Goal: Ask a question

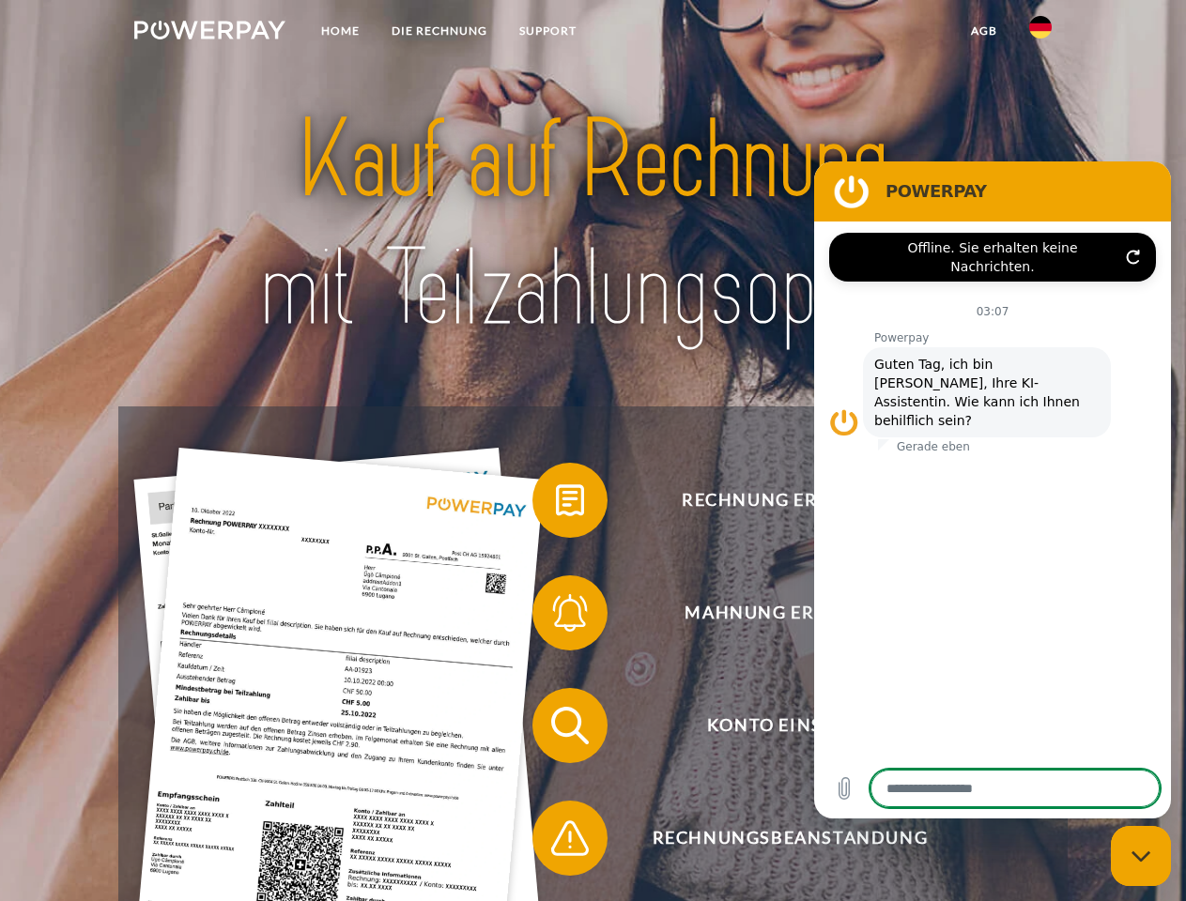
click at [209, 33] on img at bounding box center [209, 30] width 151 height 19
click at [1040, 33] on img at bounding box center [1040, 27] width 23 height 23
click at [983, 31] on link "agb" at bounding box center [984, 31] width 58 height 34
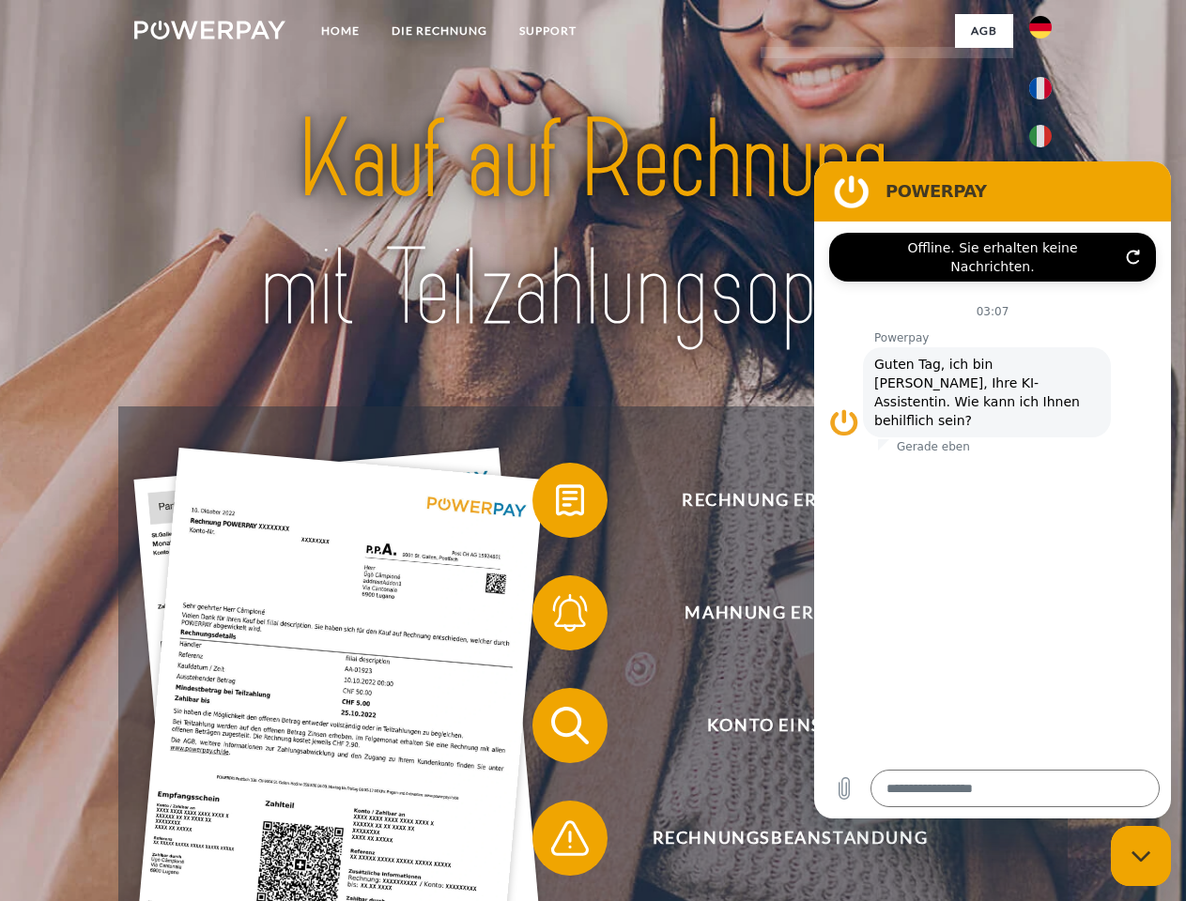
click at [556, 504] on span at bounding box center [542, 500] width 94 height 94
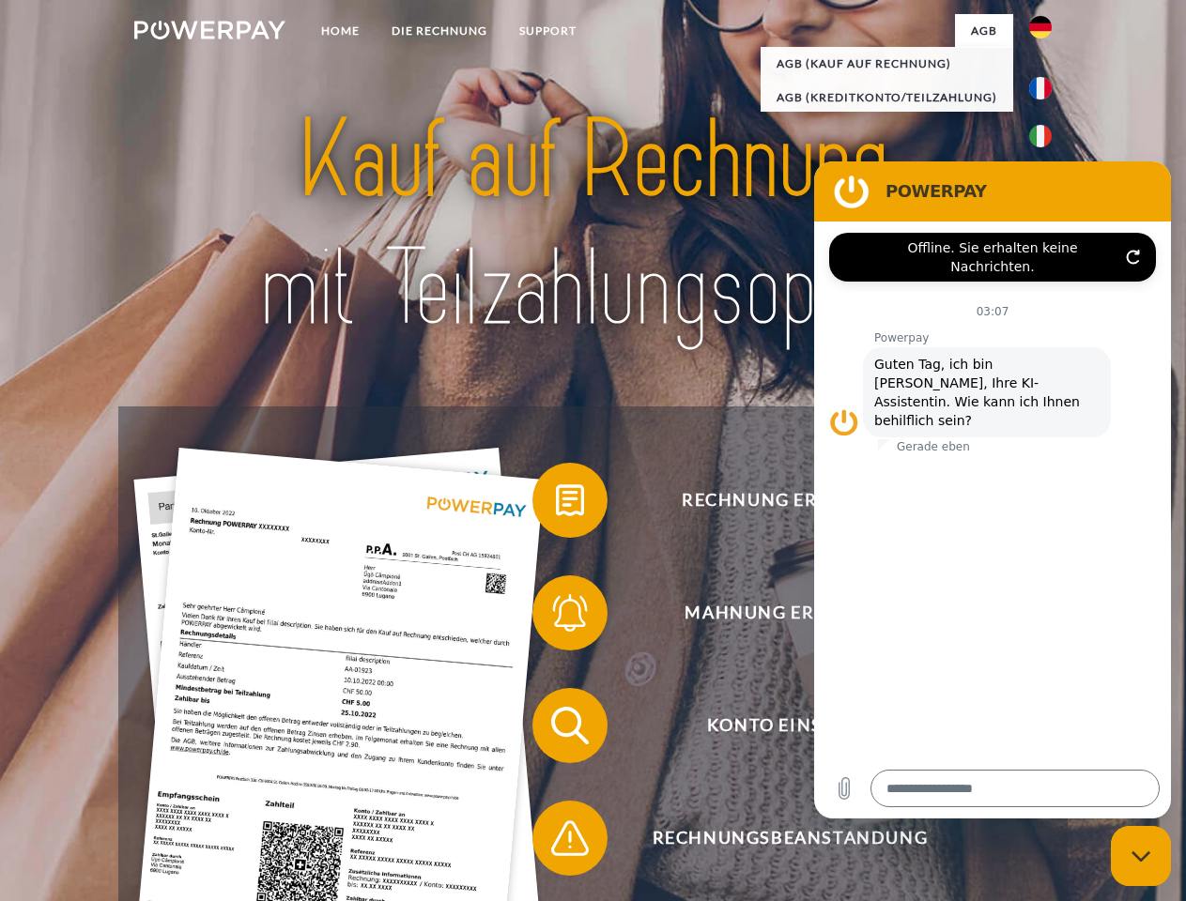
click at [556, 617] on span at bounding box center [542, 613] width 94 height 94
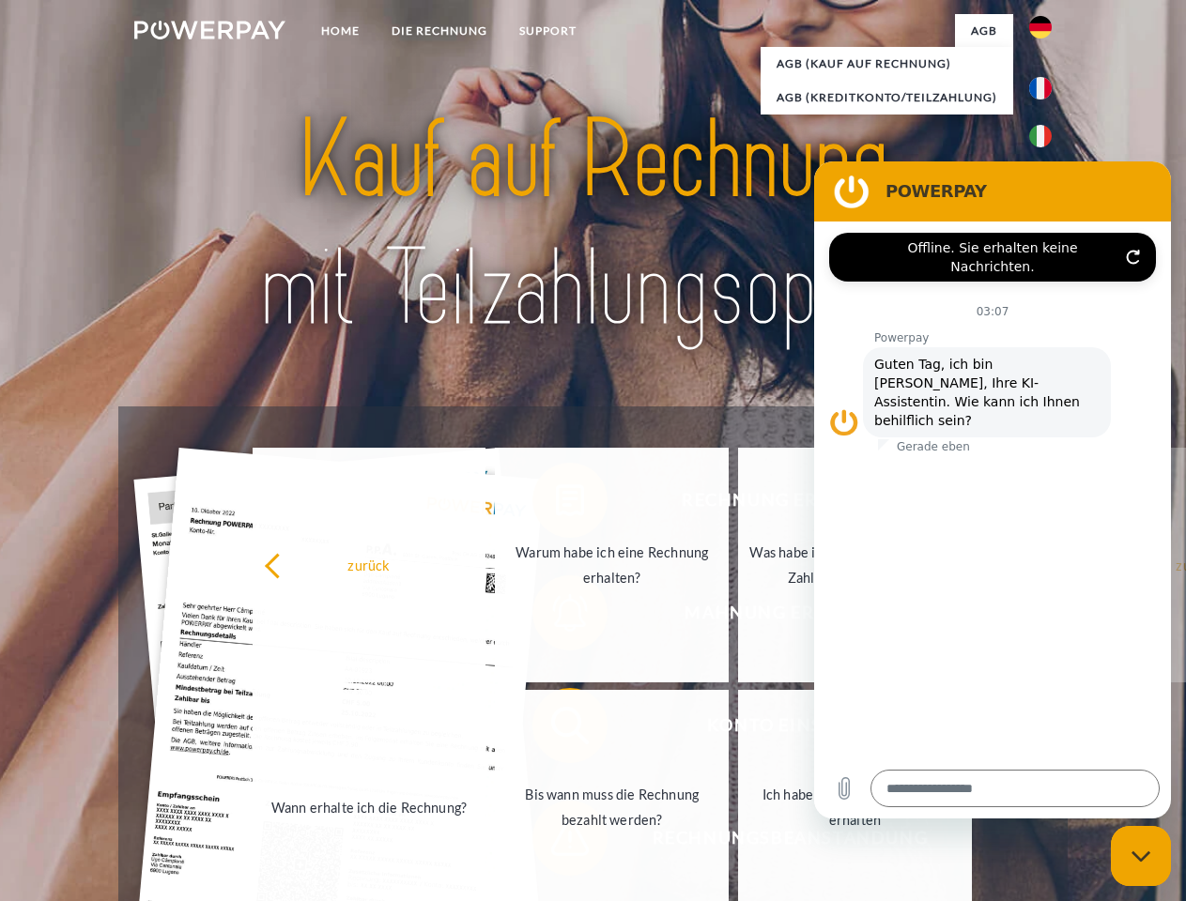
click at [556, 729] on link "Bis wann muss die Rechnung bezahlt werden?" at bounding box center [612, 807] width 234 height 235
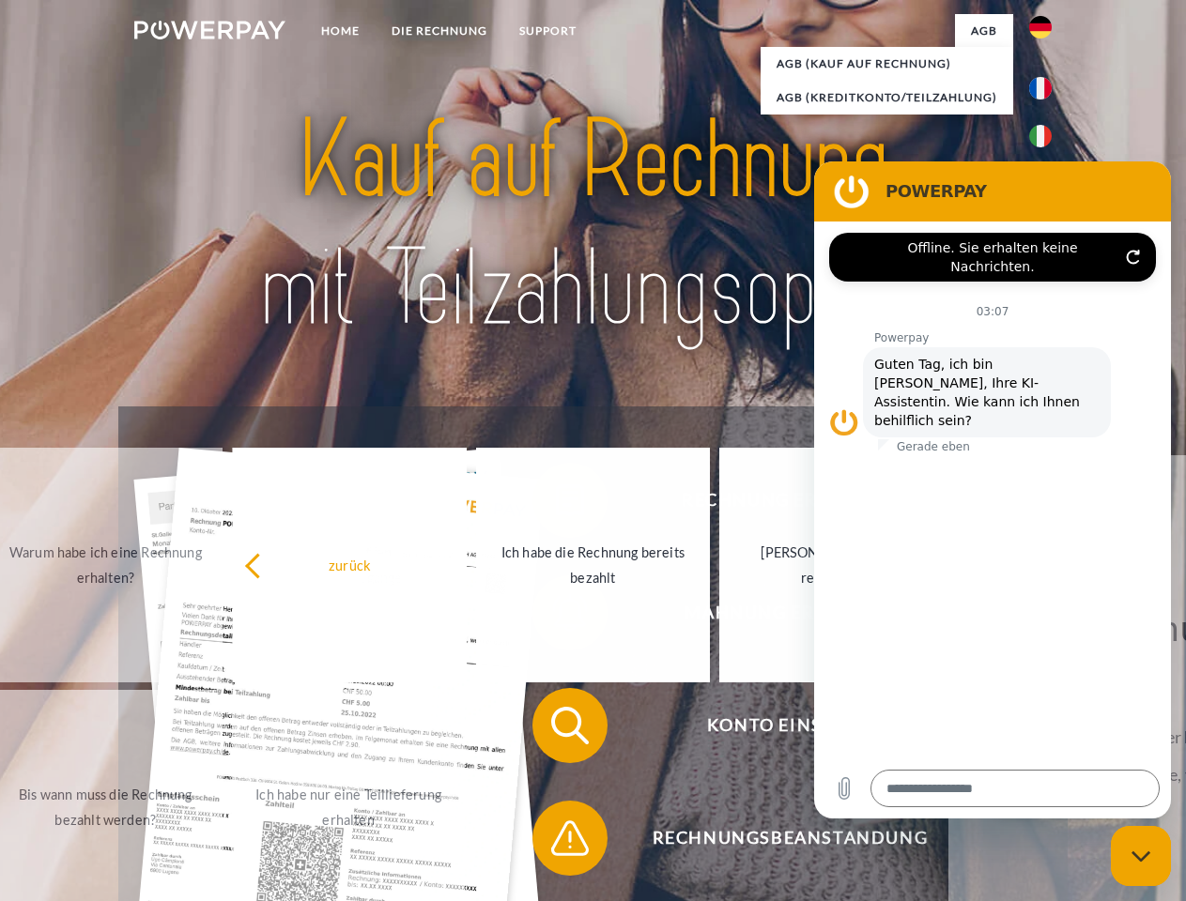
click at [556, 842] on span at bounding box center [542, 838] width 94 height 94
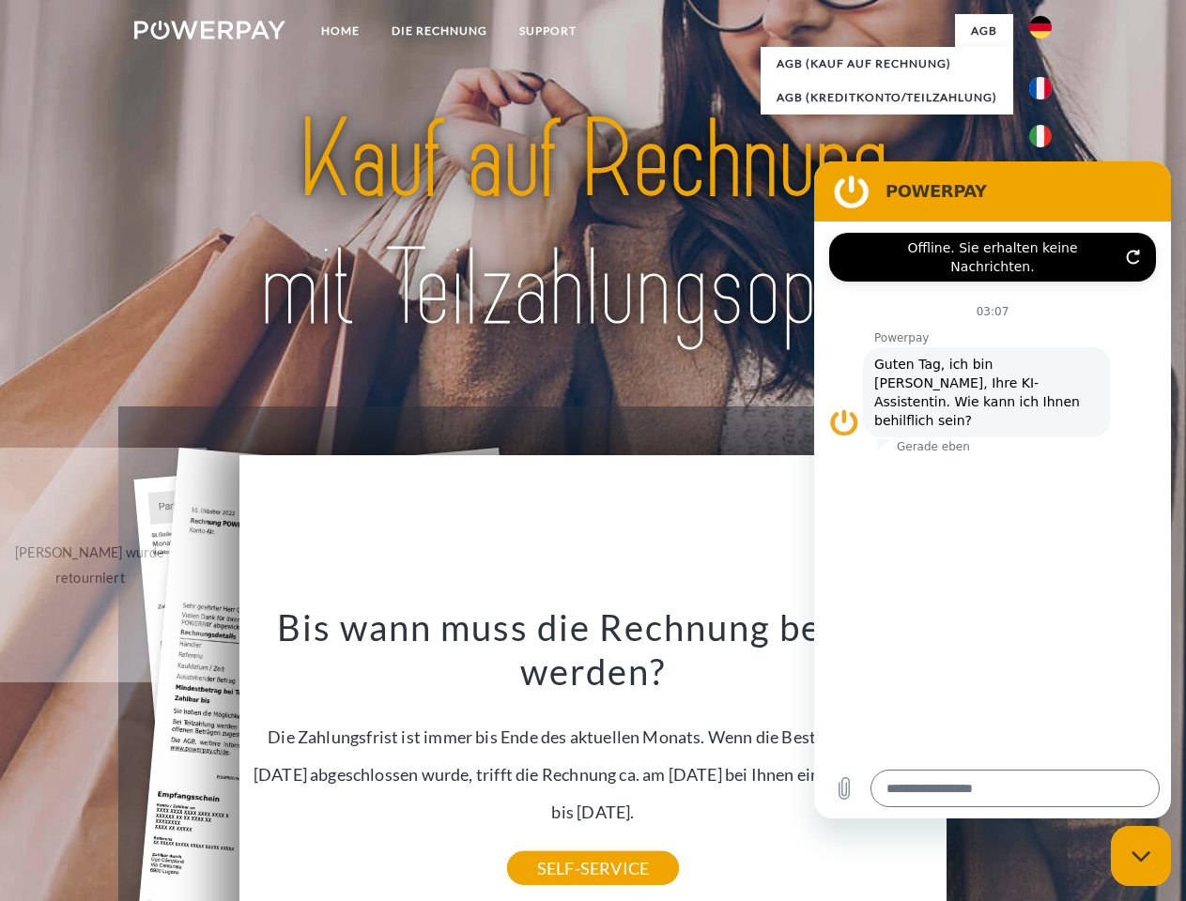
click at [1141, 856] on icon "Messaging-Fenster schließen" at bounding box center [1141, 857] width 20 height 12
type textarea "*"
